Goal: Transaction & Acquisition: Subscribe to service/newsletter

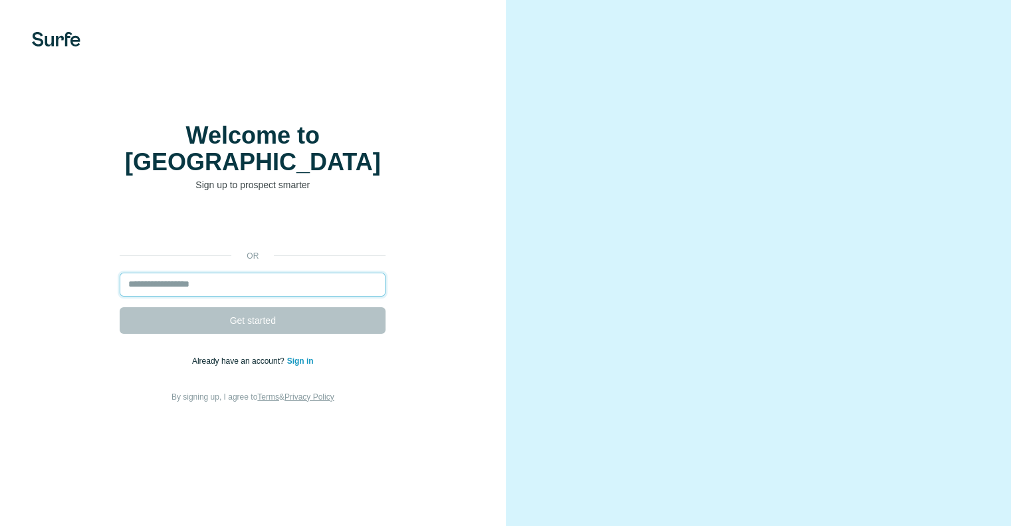
click at [242, 273] on input "email" at bounding box center [253, 285] width 266 height 24
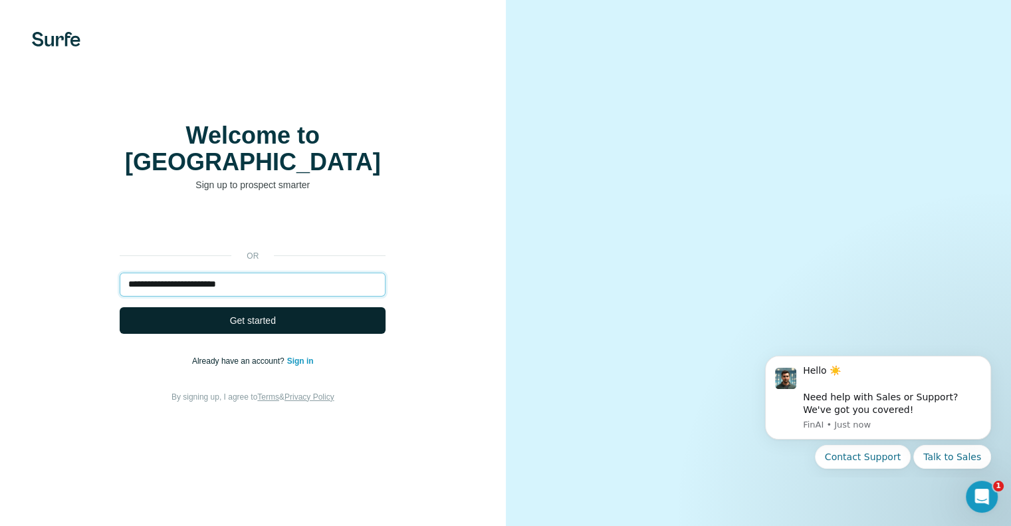
type input "**********"
click at [210, 307] on button "Get started" at bounding box center [253, 320] width 266 height 27
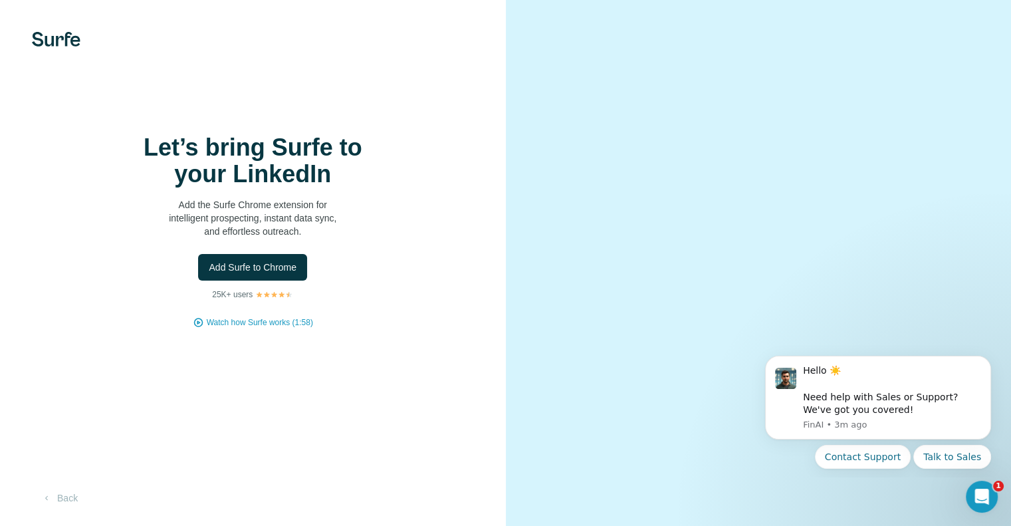
click at [363, 280] on div "Add Surfe to Chrome" at bounding box center [253, 267] width 453 height 27
click at [271, 273] on span "Add Surfe to Chrome" at bounding box center [253, 267] width 88 height 13
click at [855, 23] on div at bounding box center [759, 263] width 506 height 526
click at [289, 274] on span "Add Surfe to Chrome" at bounding box center [253, 267] width 88 height 13
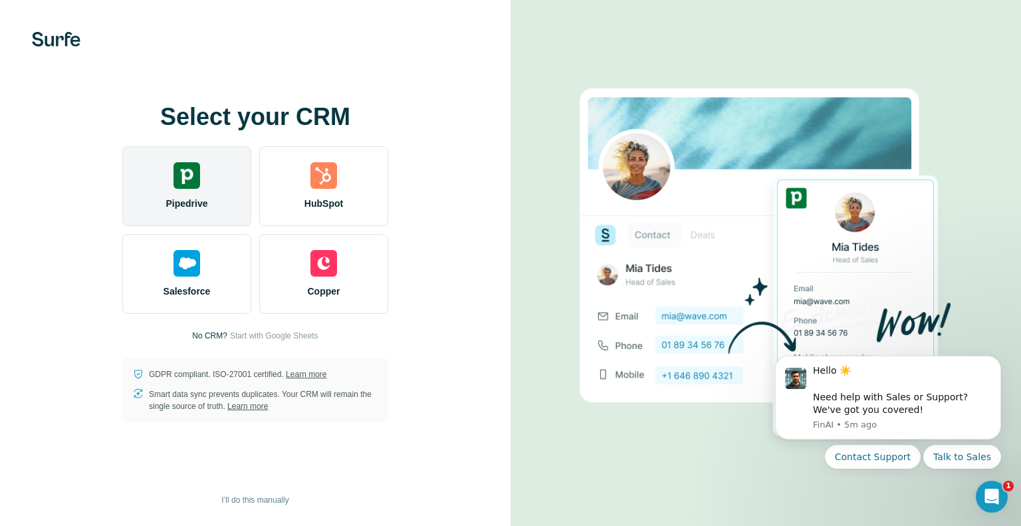
click at [183, 198] on span "Pipedrive" at bounding box center [186, 203] width 42 height 13
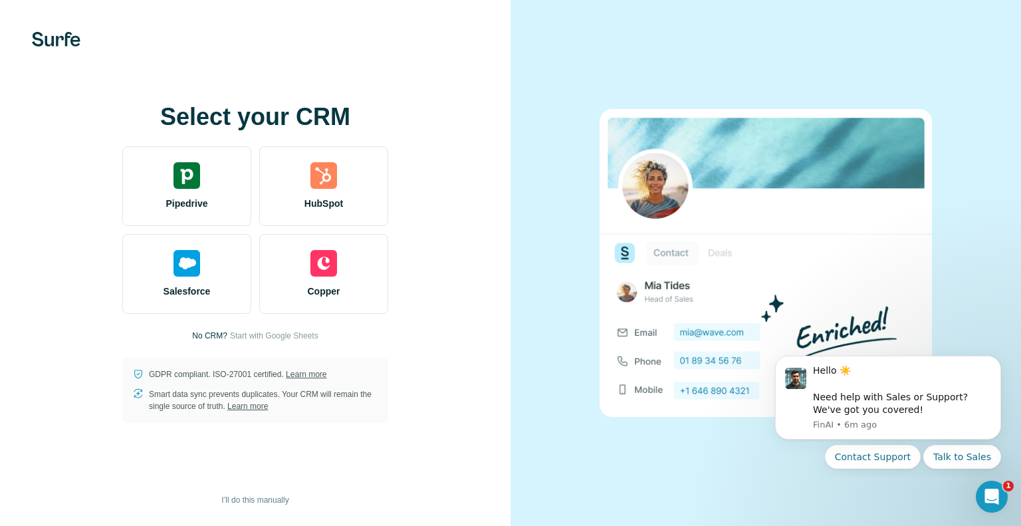
click at [458, 372] on div "Select your CRM Pipedrive HubSpot Salesforce Copper No CRM? Start with Google S…" at bounding box center [255, 263] width 457 height 319
click at [263, 499] on span "I’ll do this manually" at bounding box center [254, 500] width 67 height 12
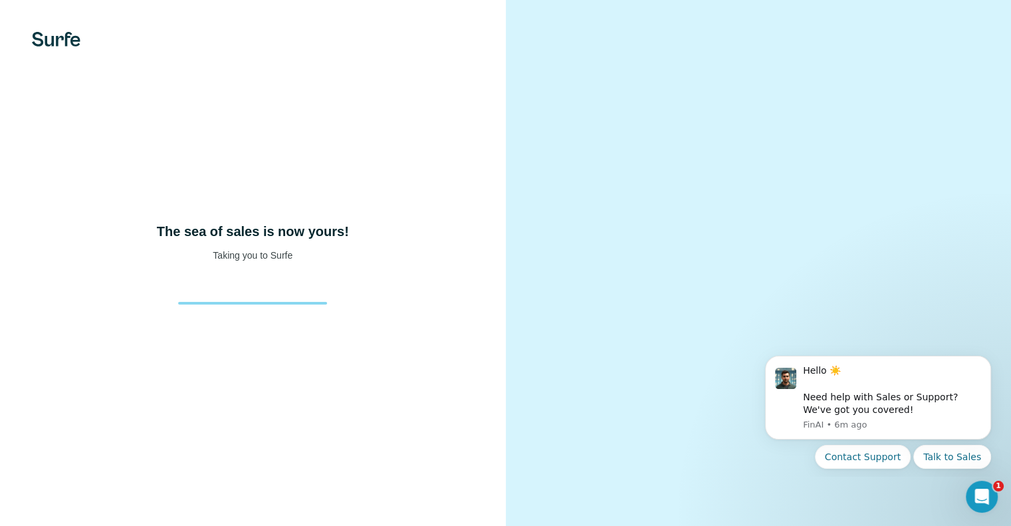
click at [397, 180] on div "The sea of sales is now yours! Taking you to Surfe" at bounding box center [253, 263] width 506 height 526
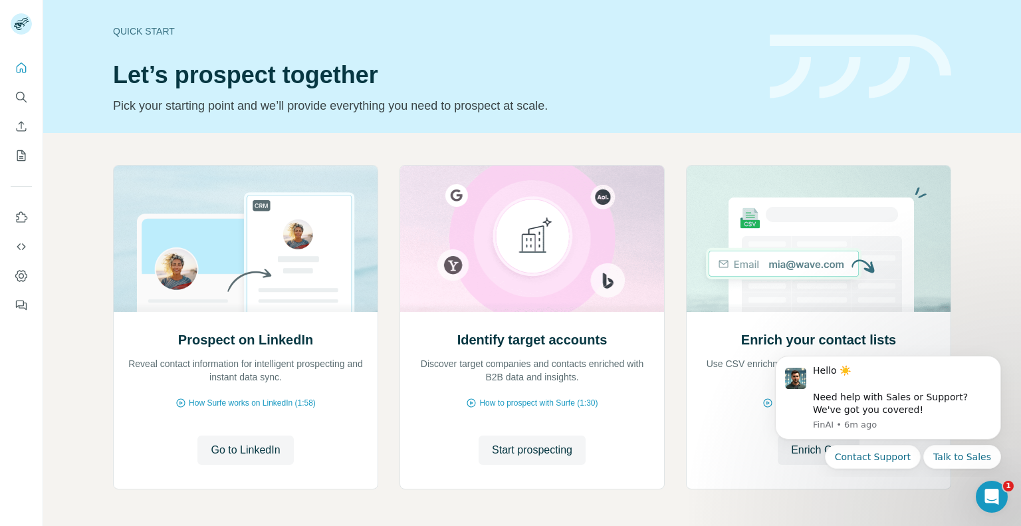
click at [441, 136] on div "Prospect on LinkedIn Reveal contact information for intelligent prospecting and…" at bounding box center [532, 353] width 978 height 441
click at [1001, 361] on button "Dismiss notification" at bounding box center [996, 359] width 17 height 17
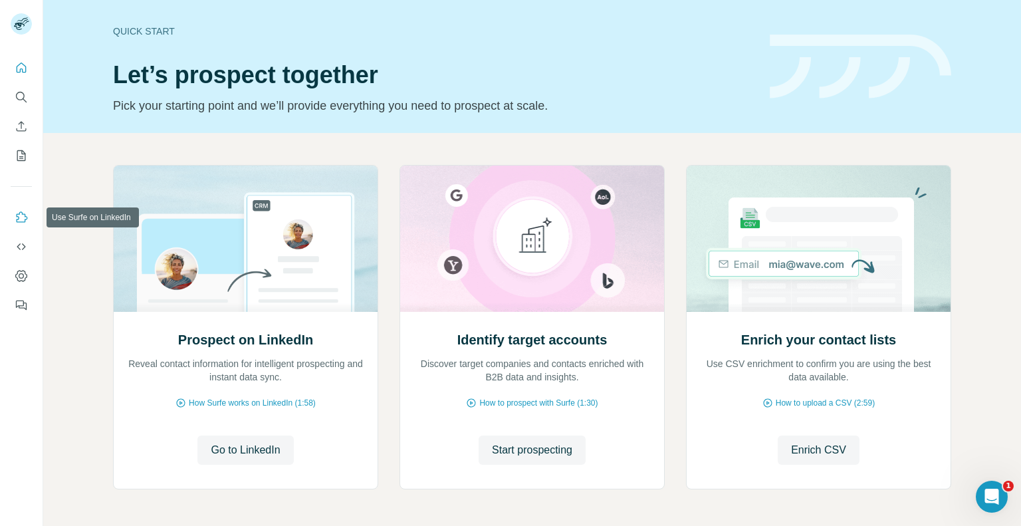
click at [29, 227] on button "Use Surfe on LinkedIn" at bounding box center [21, 217] width 21 height 24
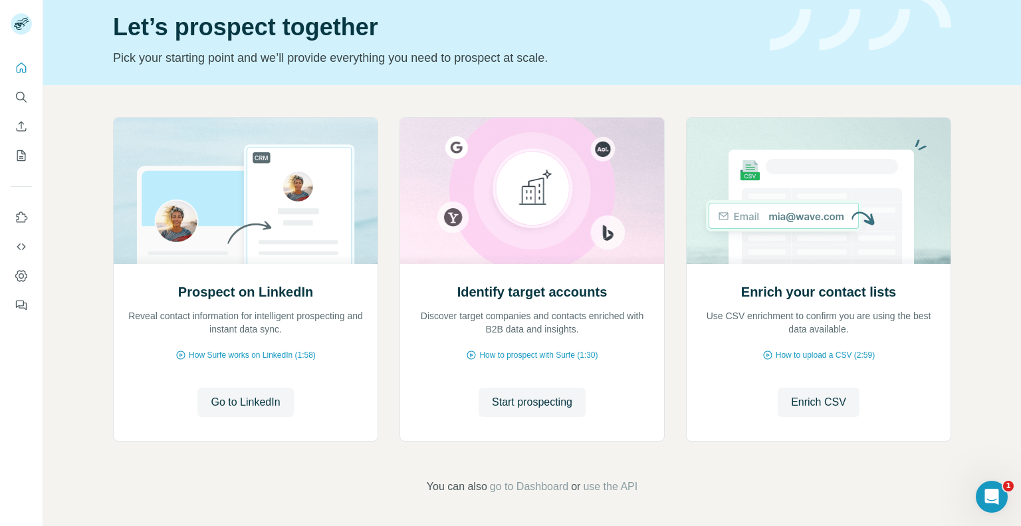
scroll to position [48, 0]
click at [88, 390] on div "Prospect on LinkedIn Reveal contact information for intelligent prospecting and…" at bounding box center [532, 305] width 978 height 441
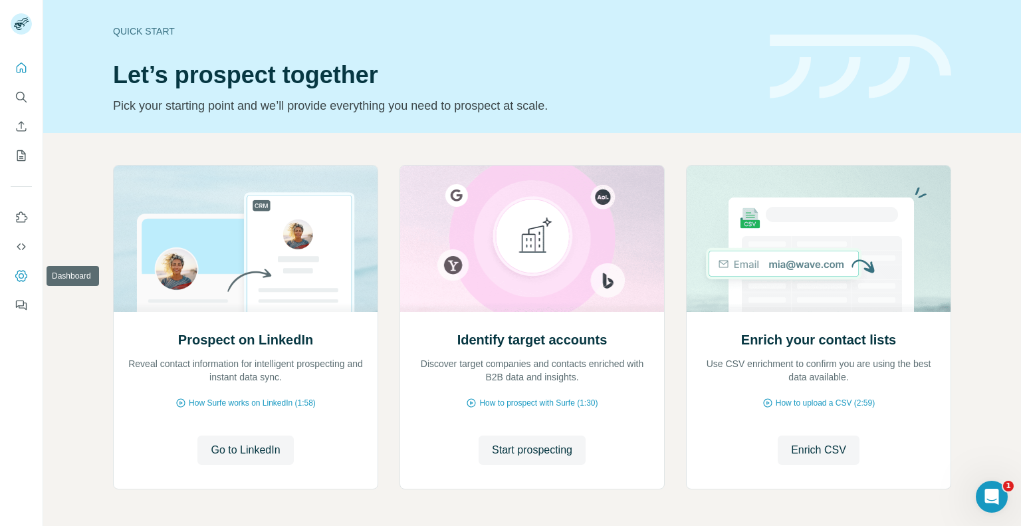
click at [26, 280] on icon "Dashboard" at bounding box center [21, 275] width 13 height 13
